Goal: Book appointment/travel/reservation

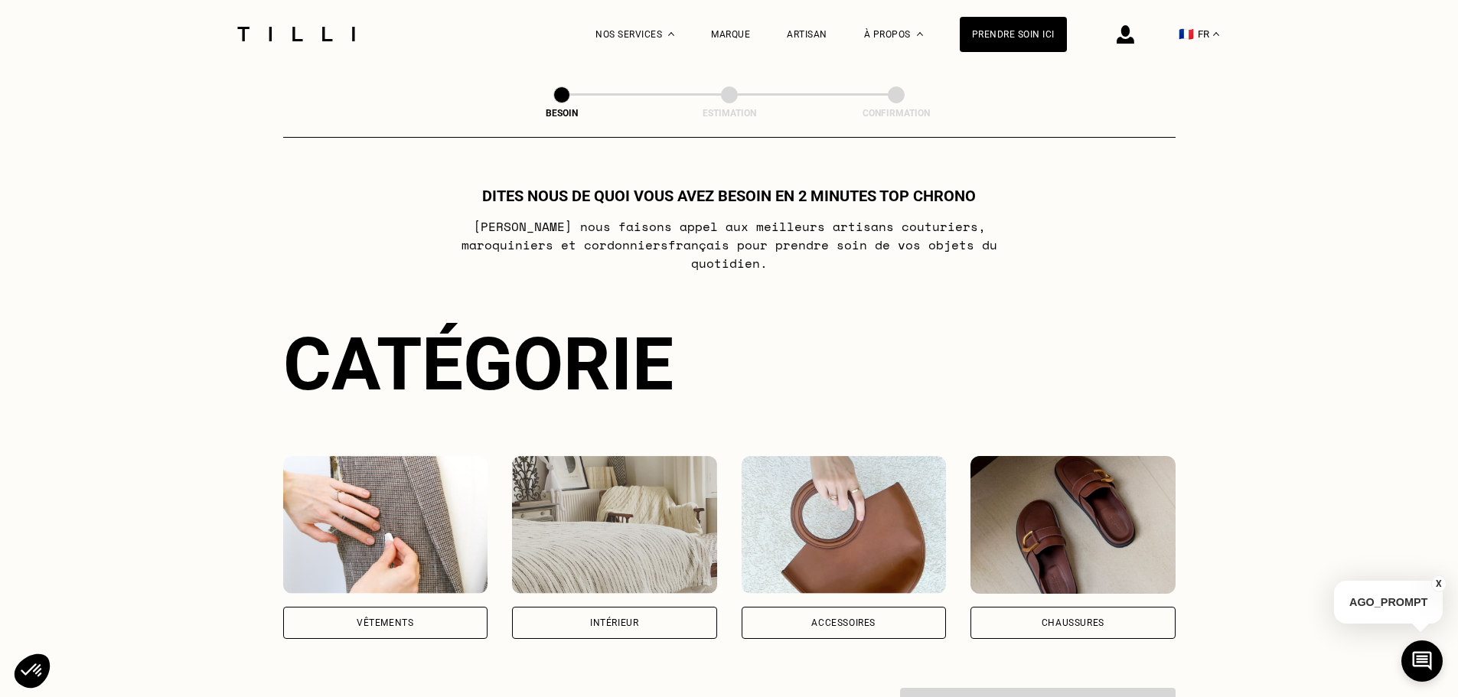
click at [416, 613] on div "Vêtements" at bounding box center [385, 623] width 205 height 32
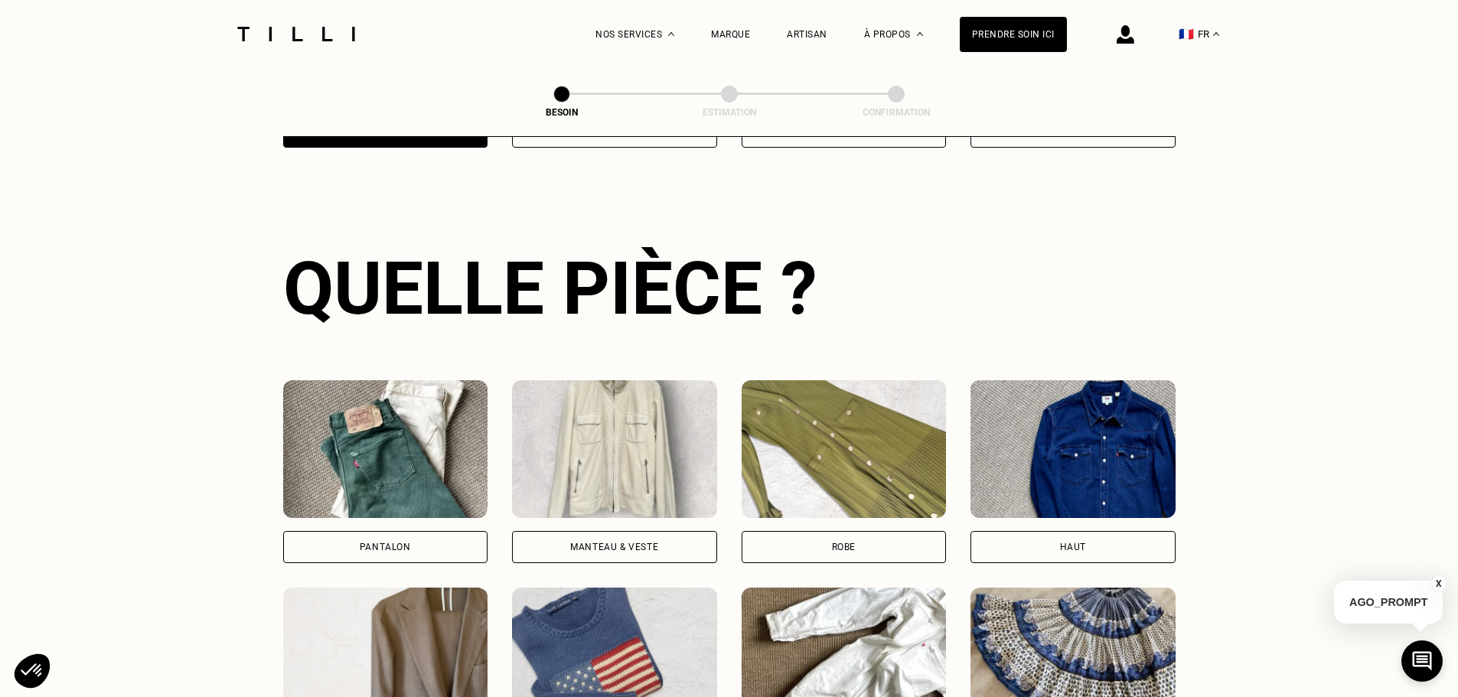
scroll to position [500, 0]
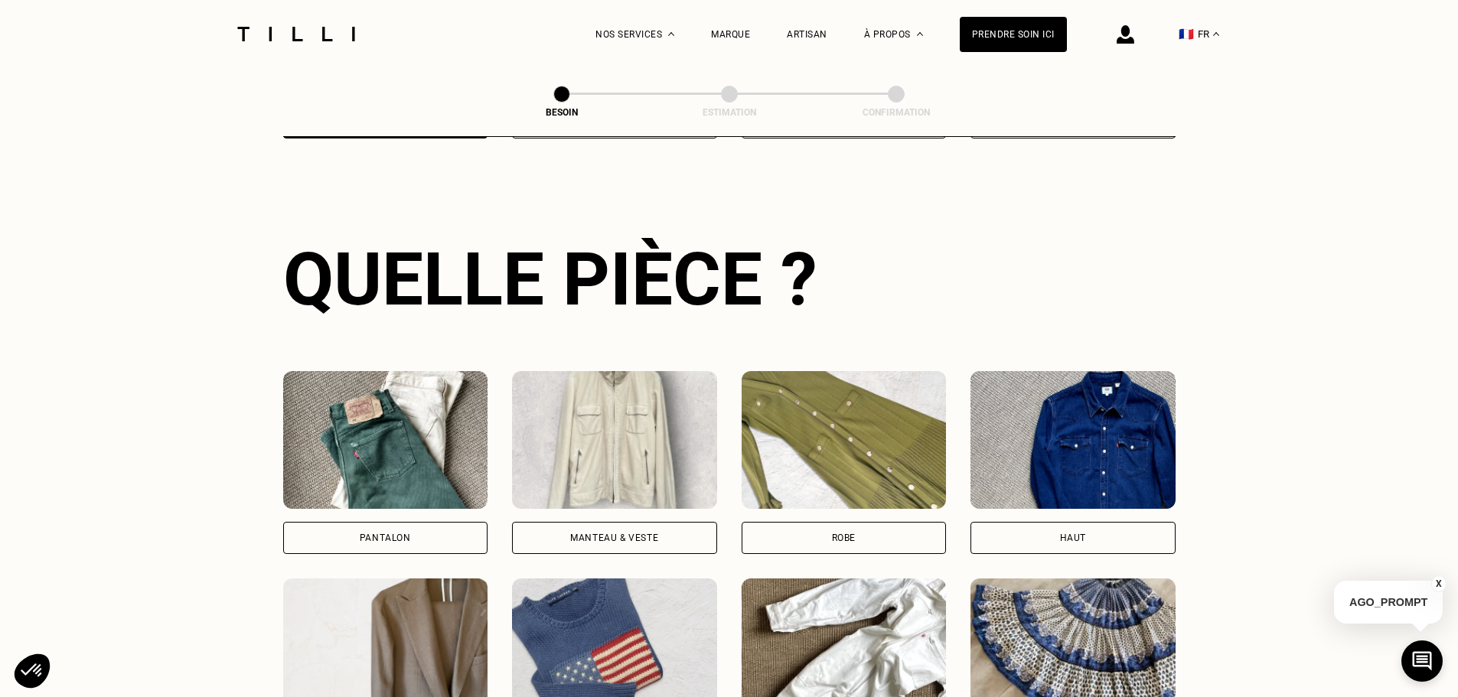
click at [403, 522] on div "Pantalon" at bounding box center [385, 538] width 205 height 32
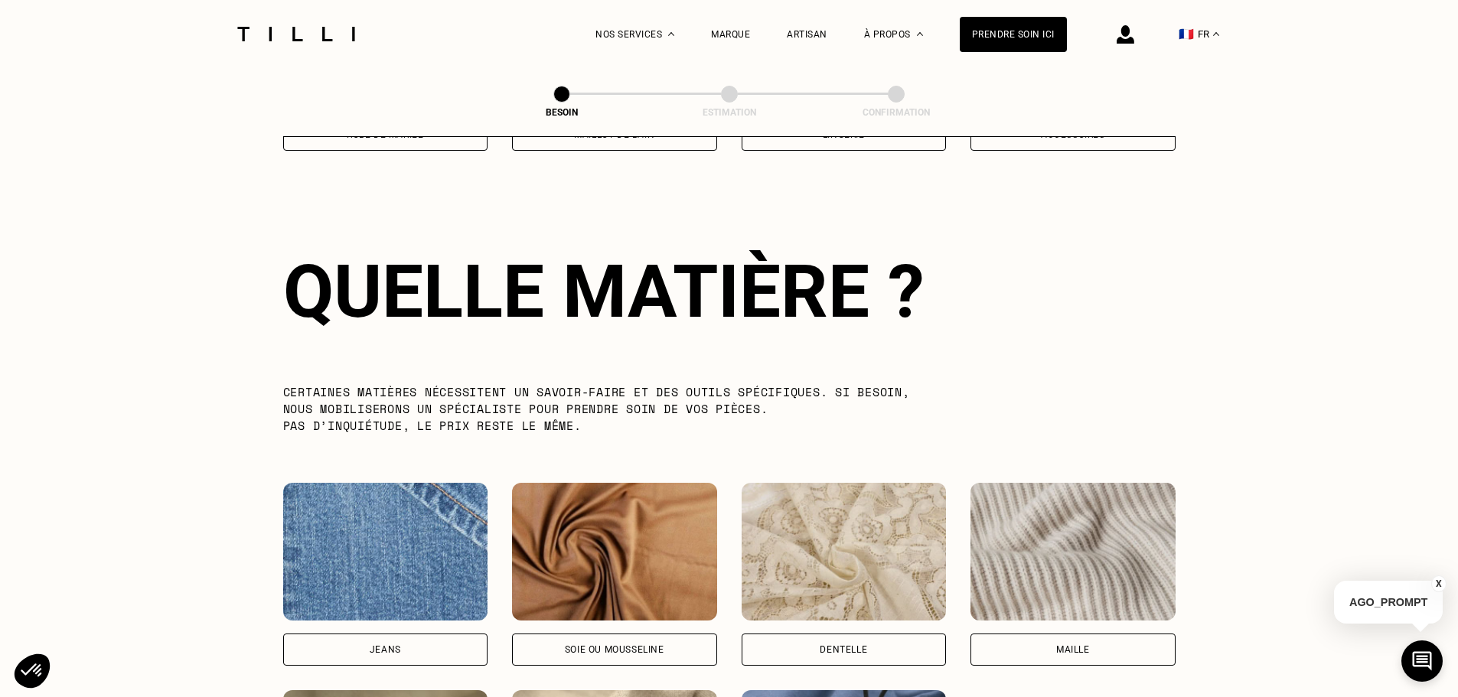
scroll to position [1333, 0]
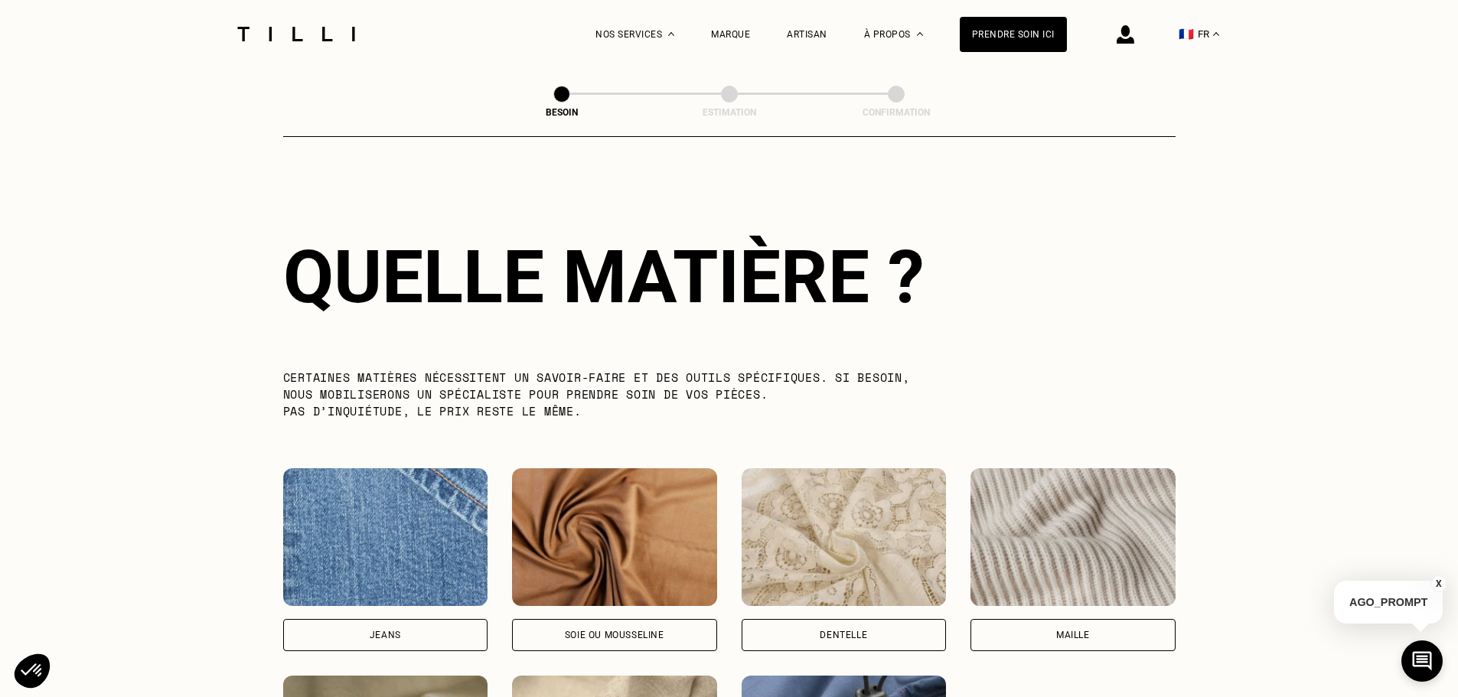
click at [404, 517] on img at bounding box center [385, 537] width 205 height 138
select select "FR"
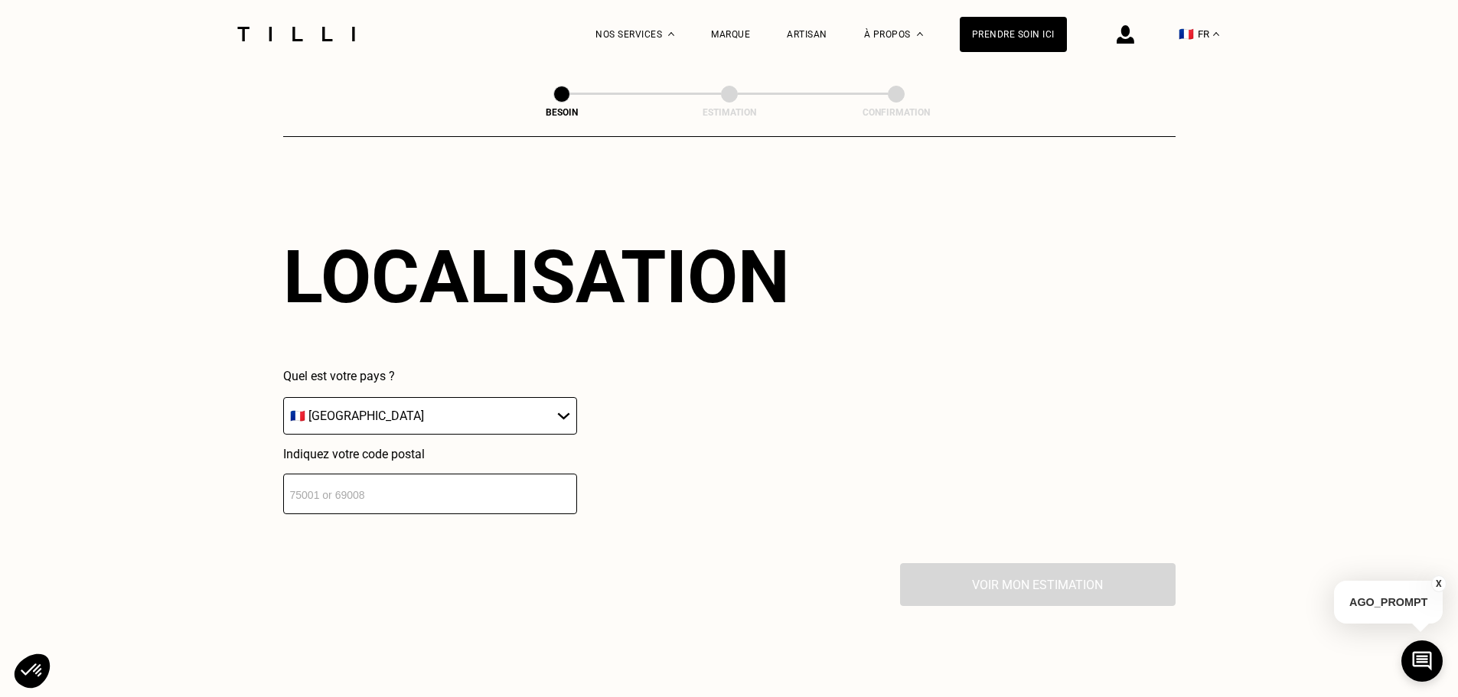
scroll to position [2057, 0]
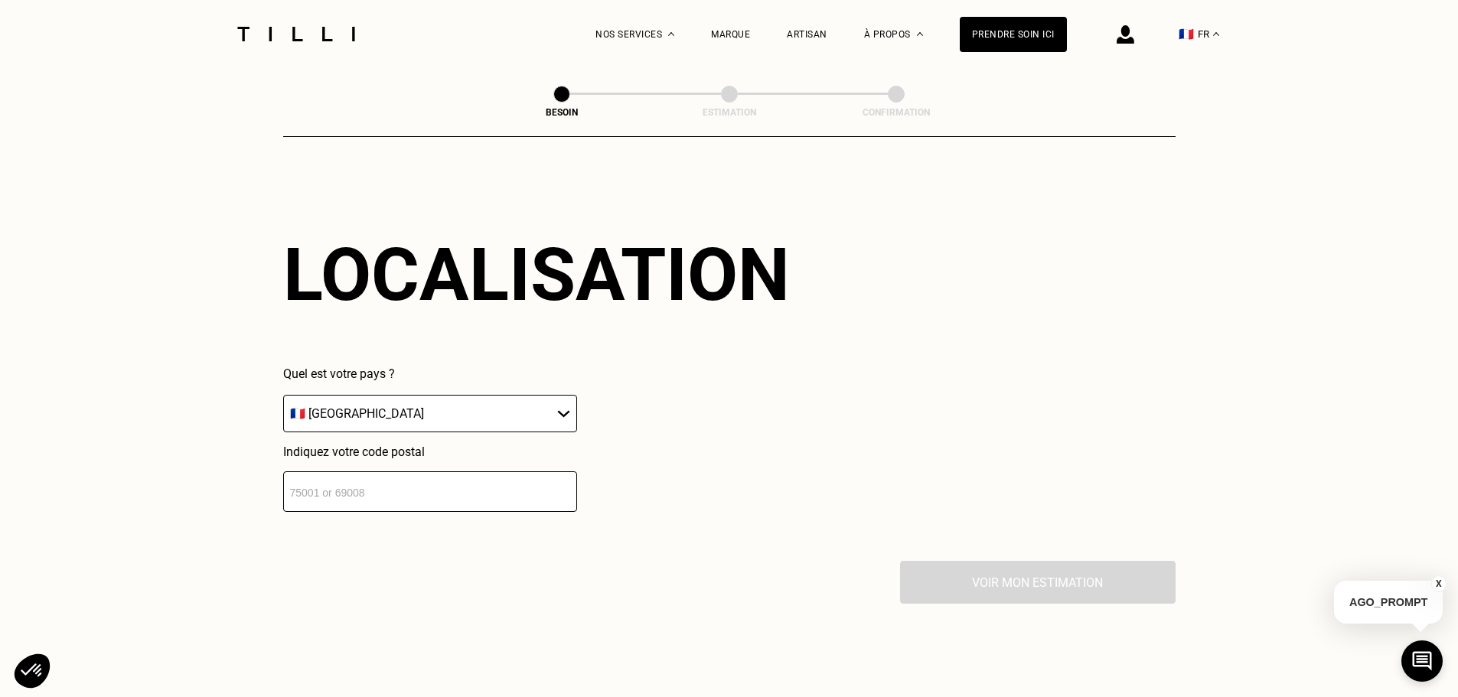
click at [397, 489] on input "number" at bounding box center [430, 491] width 294 height 41
type input "91"
type input "9"
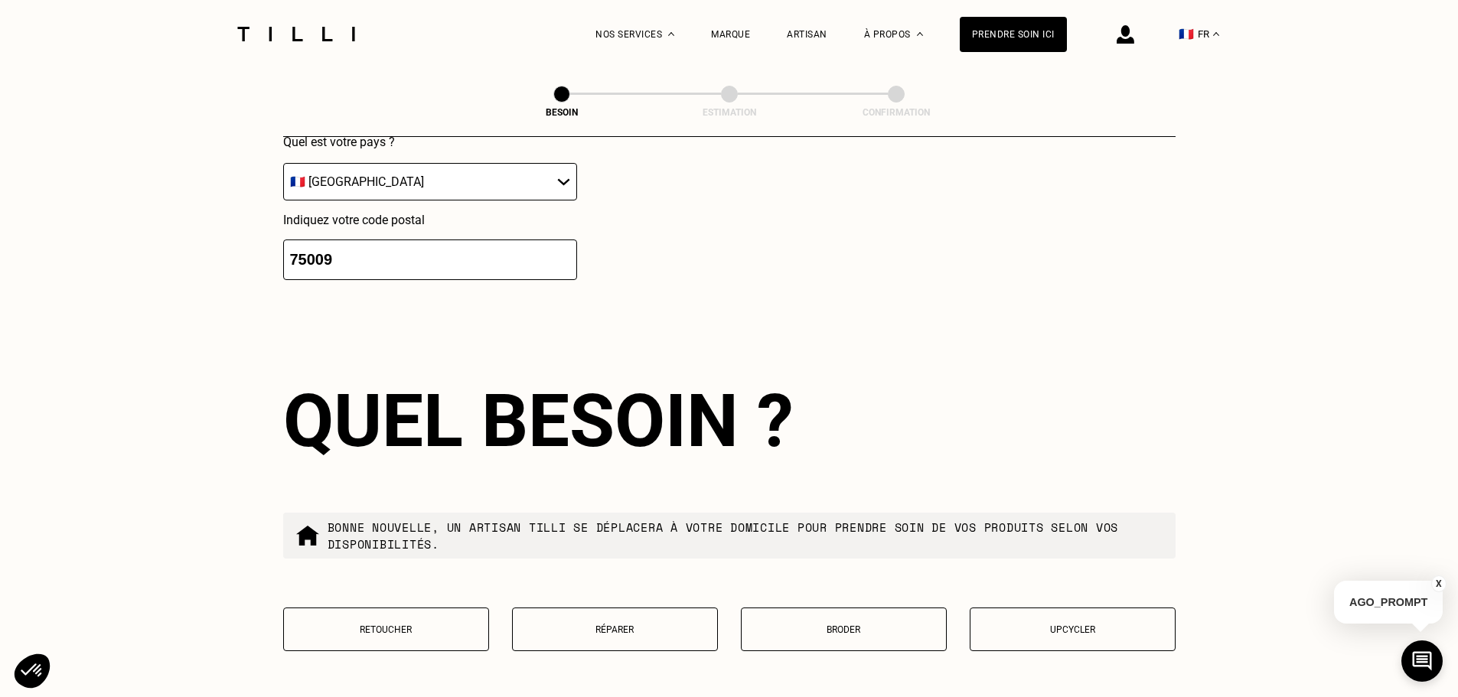
scroll to position [2438, 0]
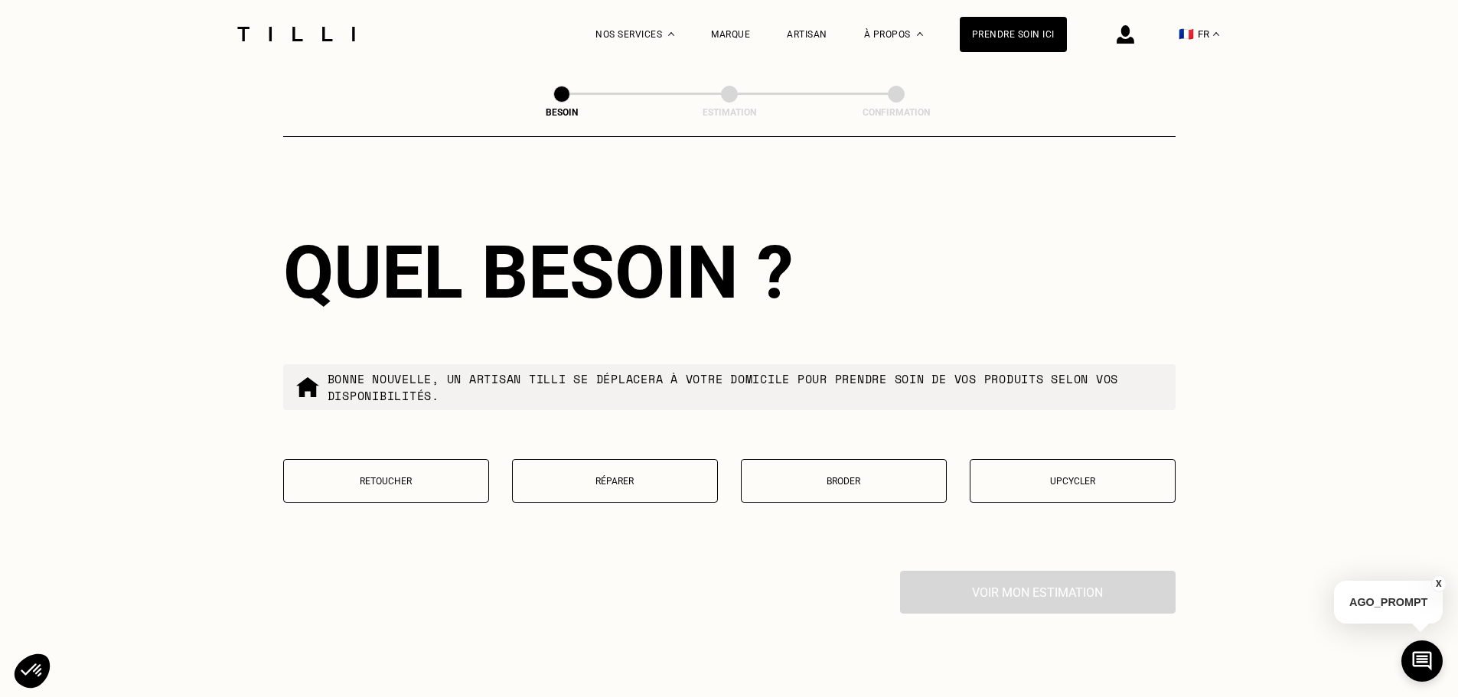
type input "75009"
click at [581, 477] on p "Réparer" at bounding box center [614, 481] width 189 height 11
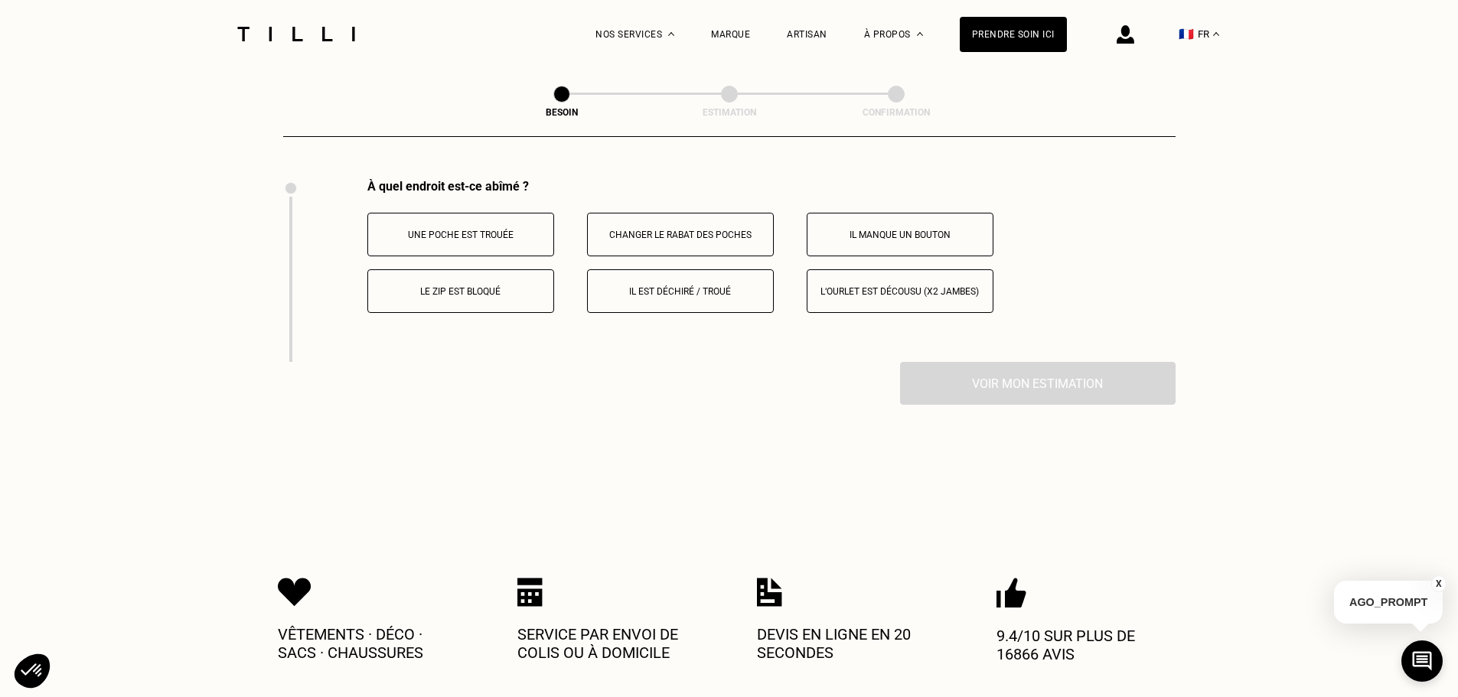
scroll to position [2830, 0]
click at [726, 286] on p "Il est déchiré / troué" at bounding box center [680, 290] width 170 height 11
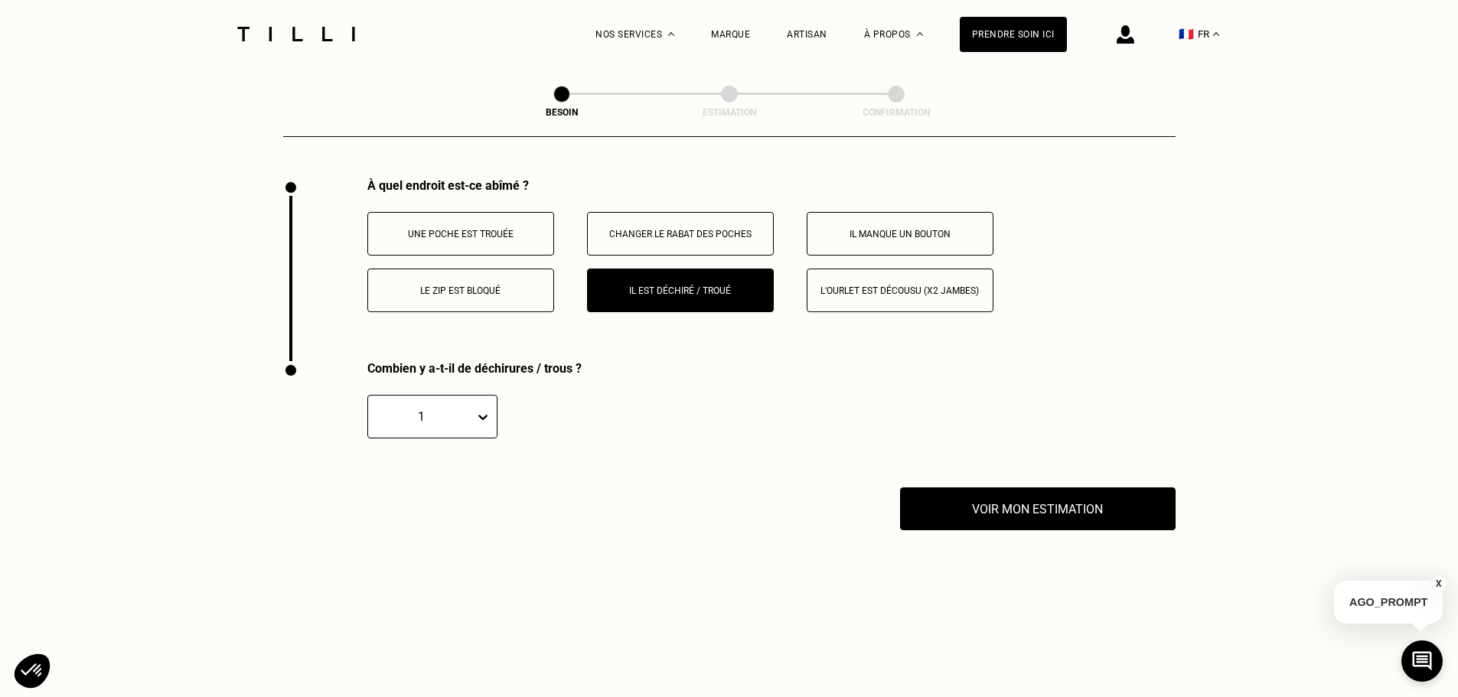
scroll to position [3013, 0]
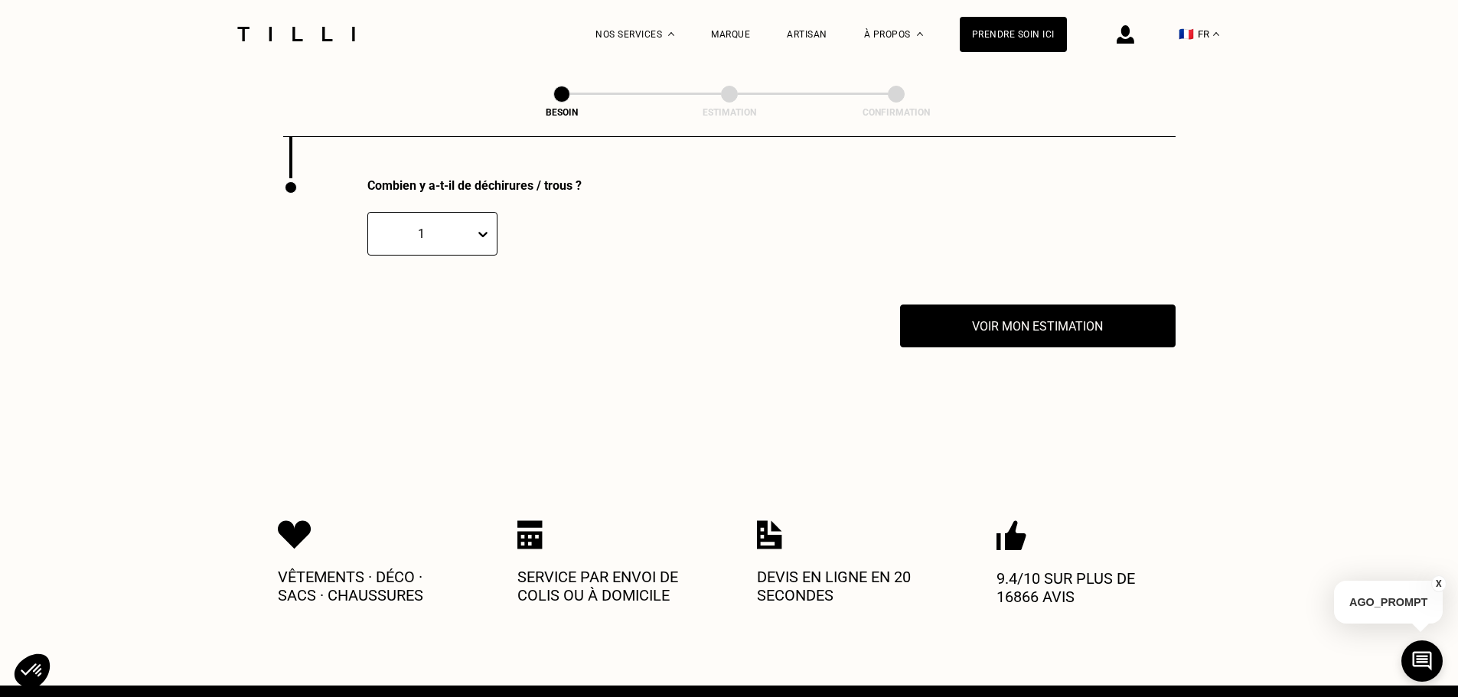
click at [481, 230] on icon at bounding box center [482, 233] width 15 height 15
click at [426, 305] on div "2" at bounding box center [432, 307] width 130 height 28
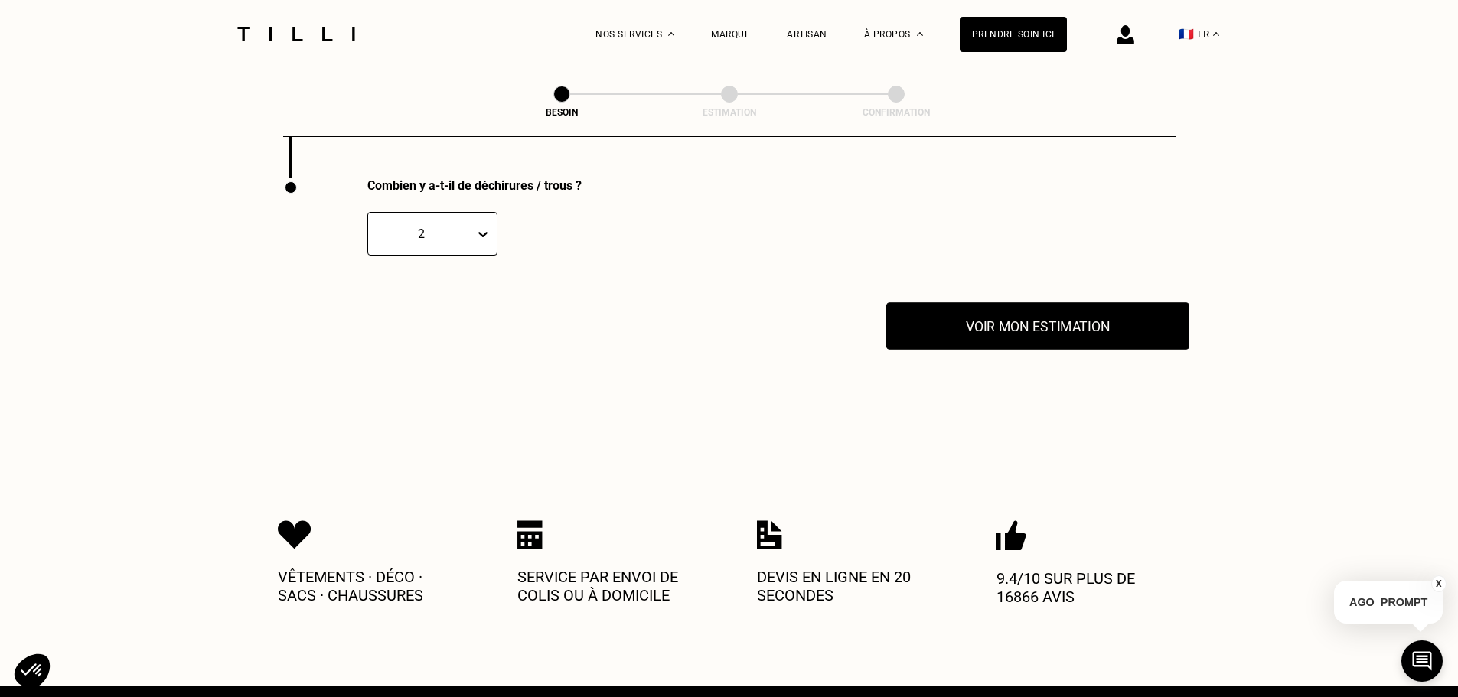
click at [1102, 331] on button "Voir mon estimation" at bounding box center [1037, 325] width 303 height 47
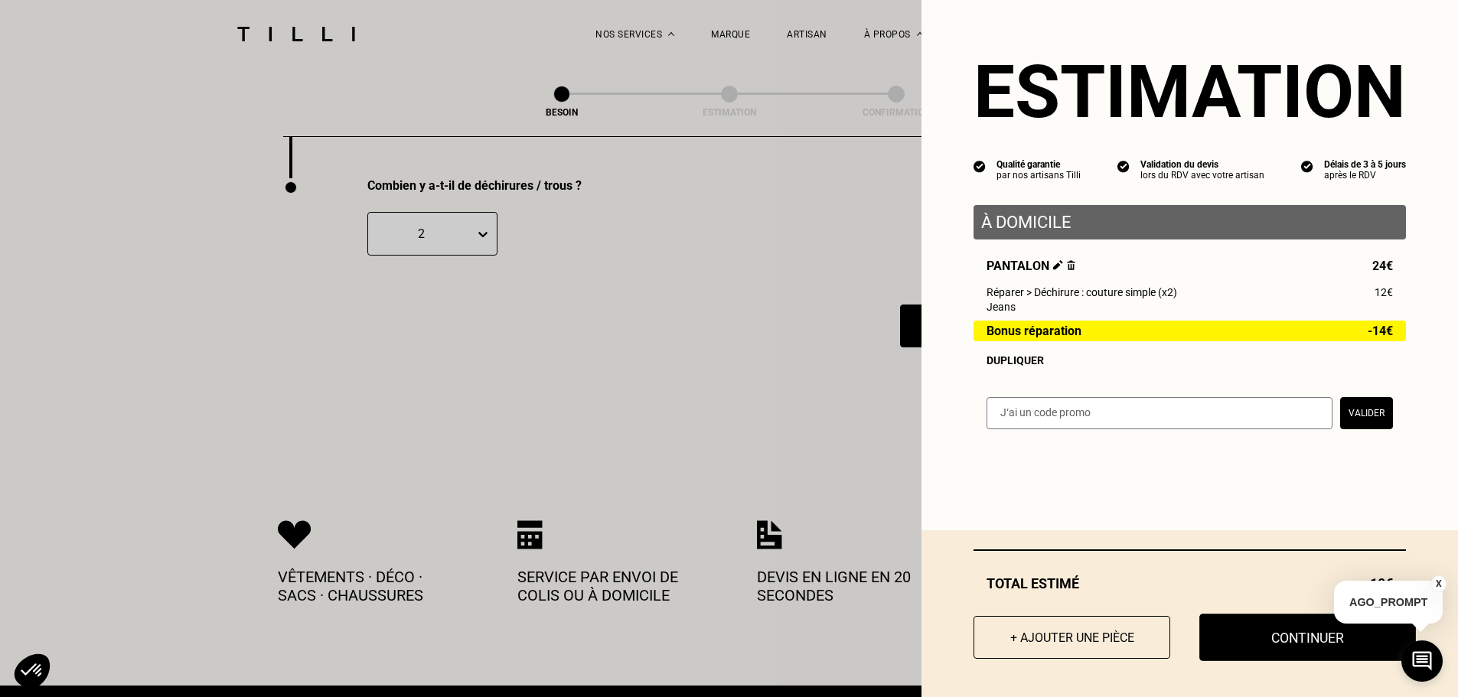
click at [1299, 647] on button "Continuer" at bounding box center [1307, 637] width 217 height 47
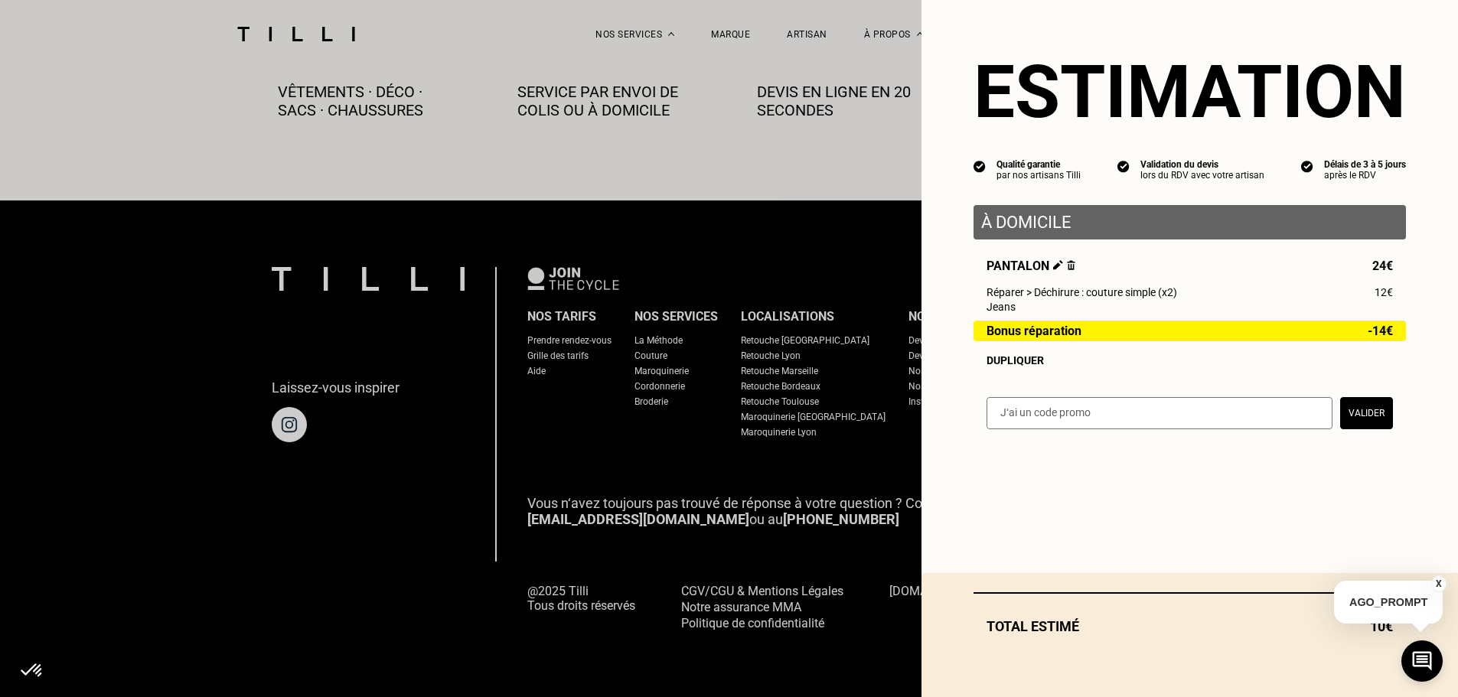
scroll to position [853, 0]
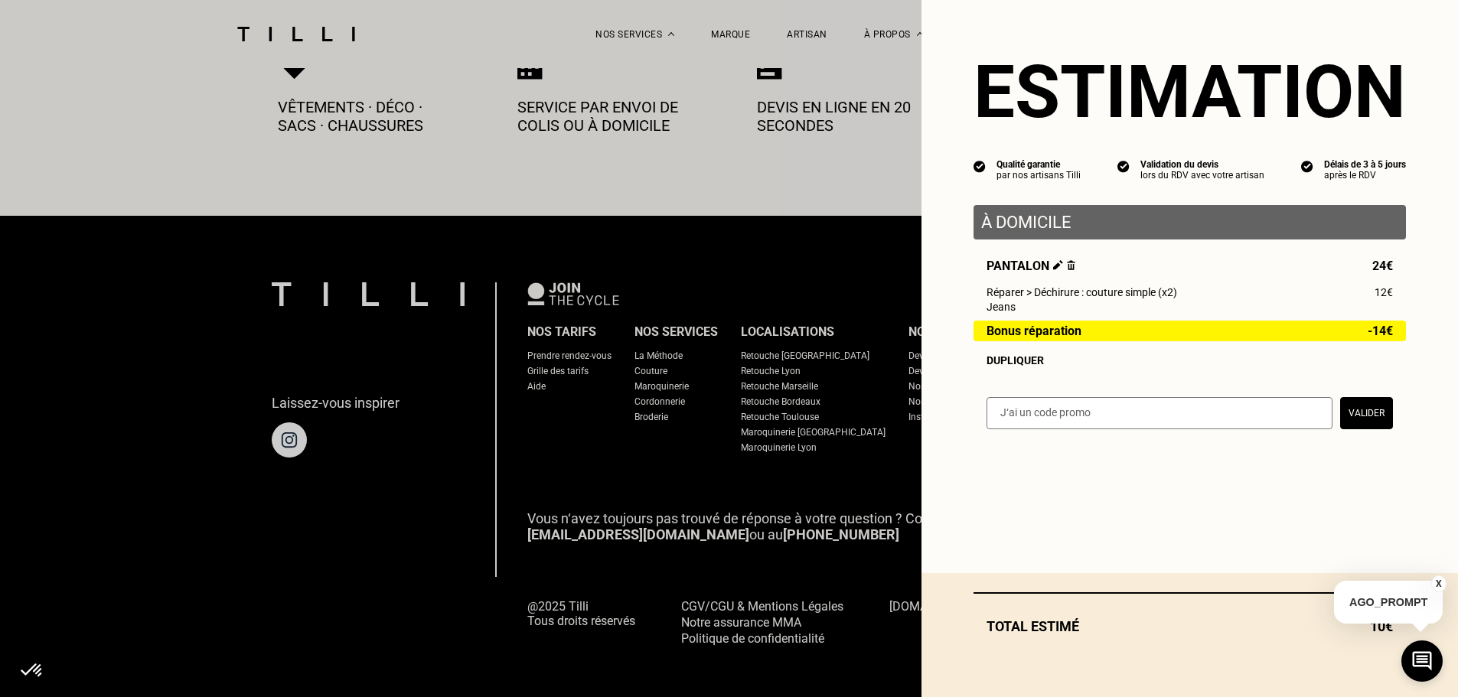
select select "FR"
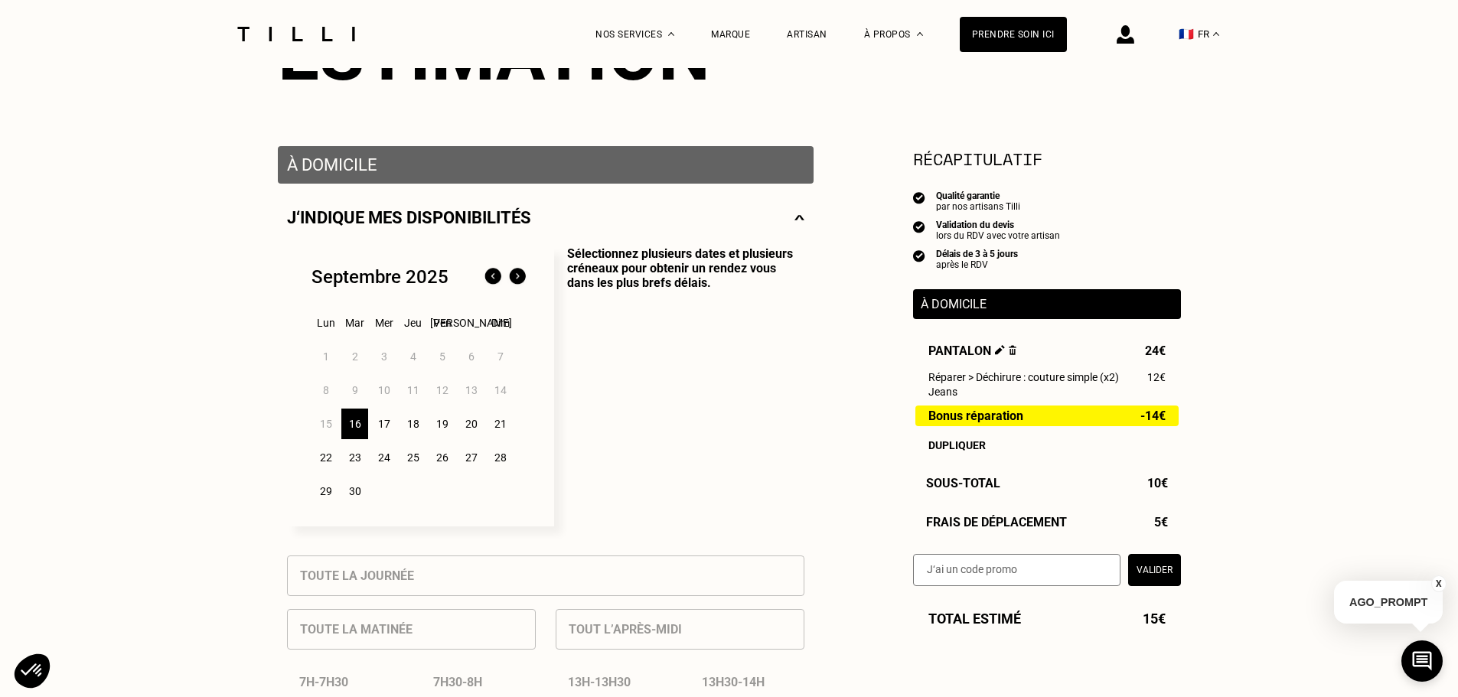
scroll to position [230, 0]
